Goal: Check status

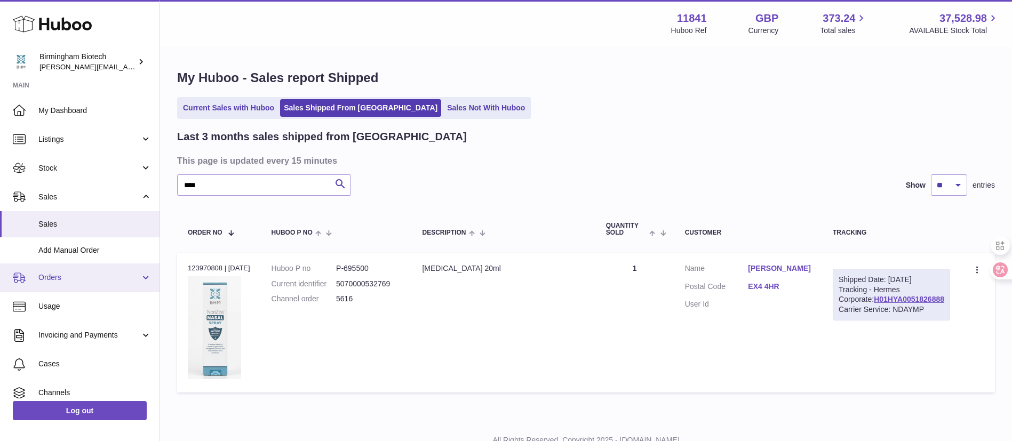
scroll to position [67, 0]
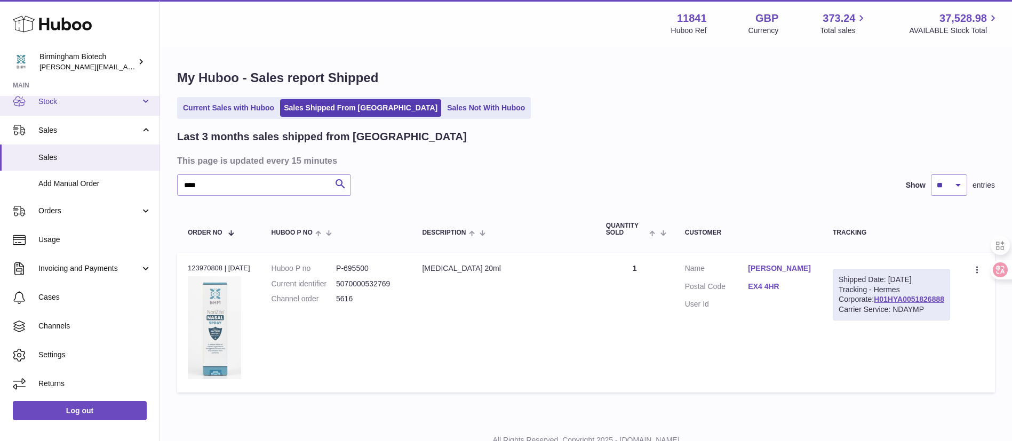
click at [88, 99] on span "Stock" at bounding box center [89, 102] width 102 height 10
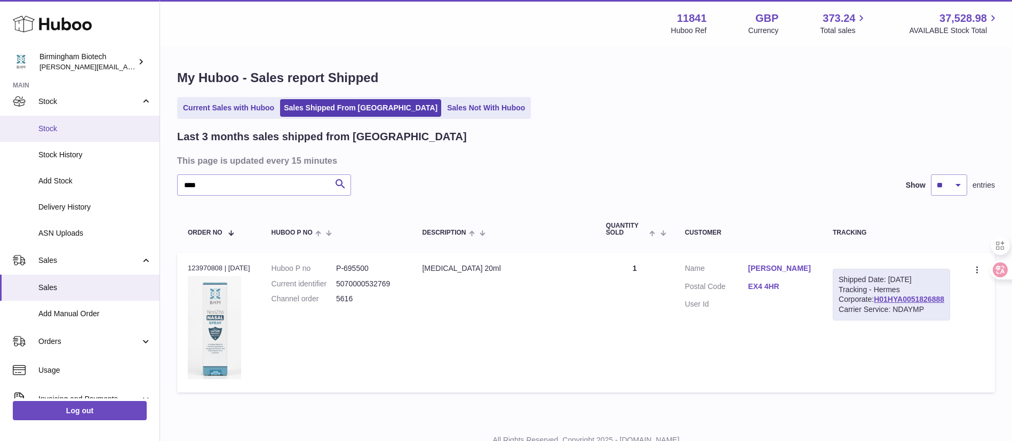
click at [78, 137] on link "Stock" at bounding box center [79, 129] width 159 height 26
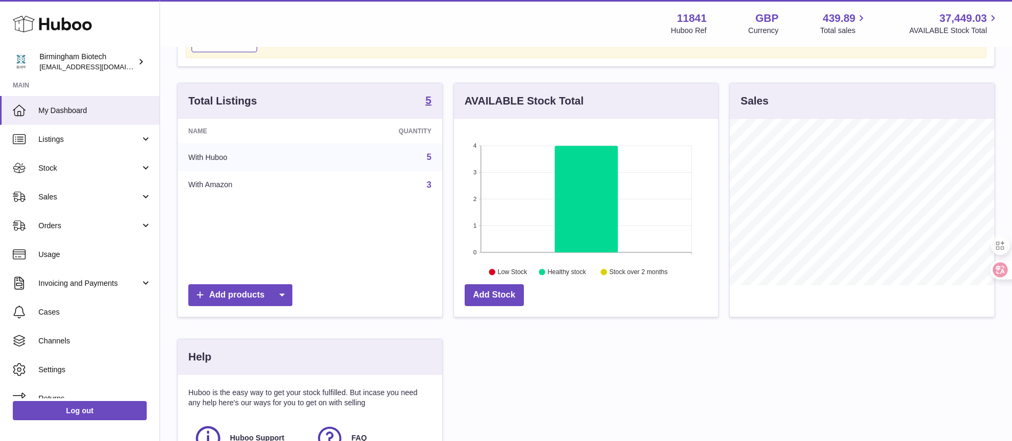
scroll to position [289, 0]
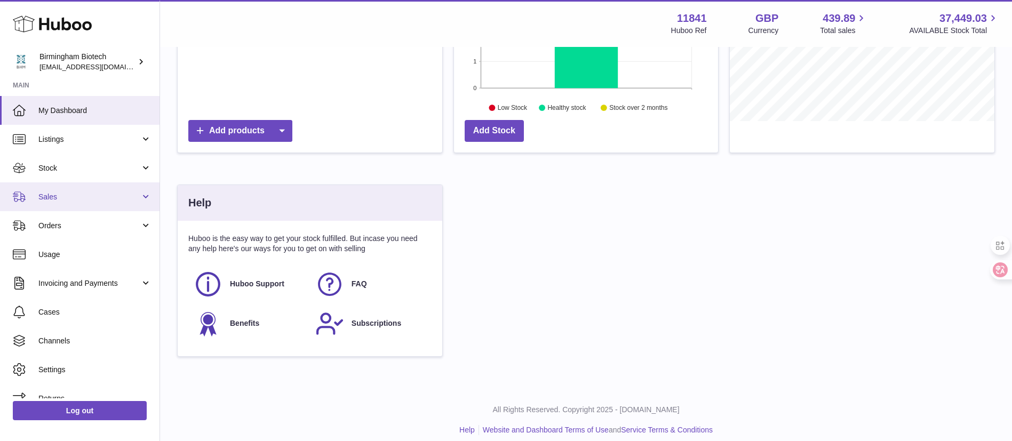
click at [77, 200] on span "Sales" at bounding box center [89, 197] width 102 height 10
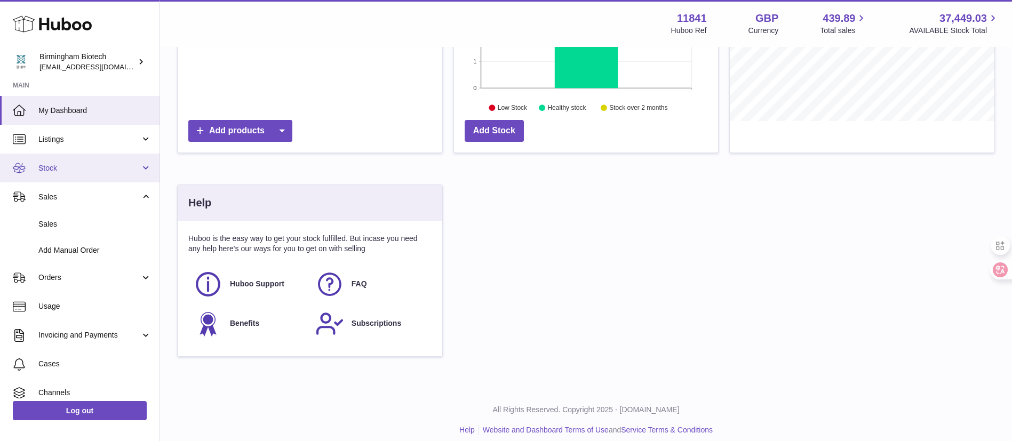
click at [84, 172] on span "Stock" at bounding box center [89, 168] width 102 height 10
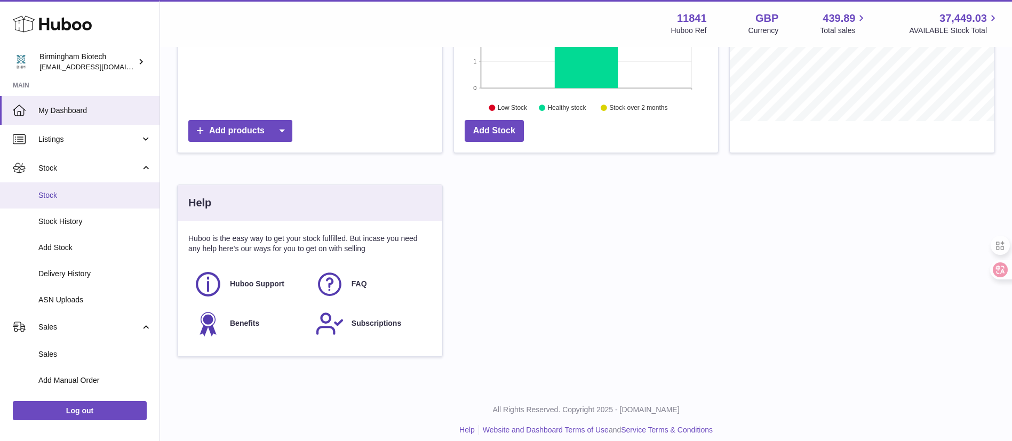
click at [81, 197] on span "Stock" at bounding box center [94, 195] width 113 height 10
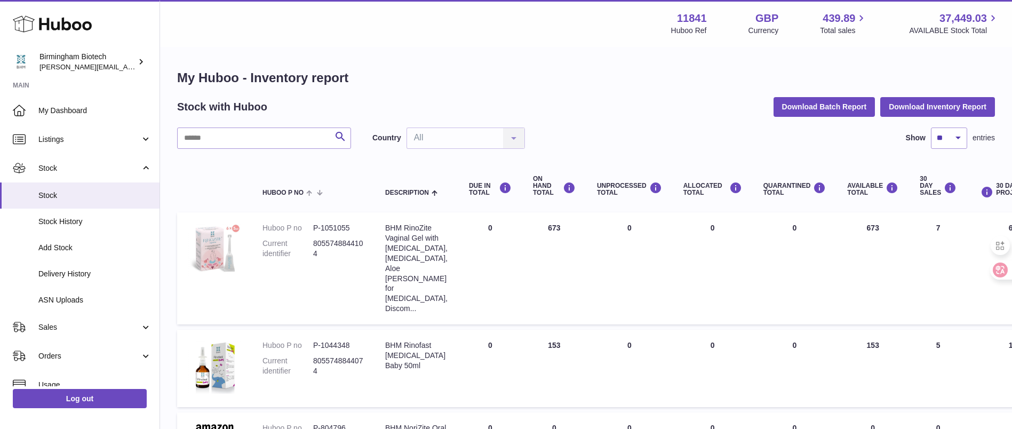
click at [458, 214] on td "DUE IN Total 0" at bounding box center [490, 268] width 64 height 112
